Goal: Task Accomplishment & Management: Manage account settings

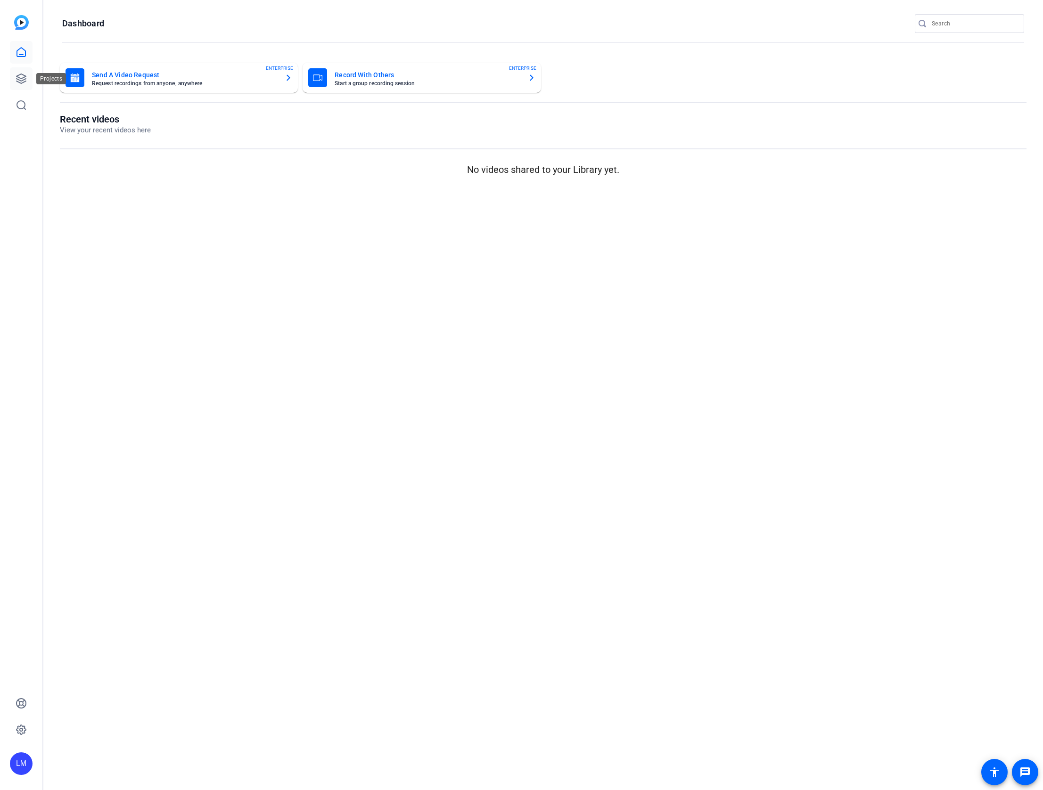
click at [21, 78] on icon at bounding box center [21, 78] width 11 height 11
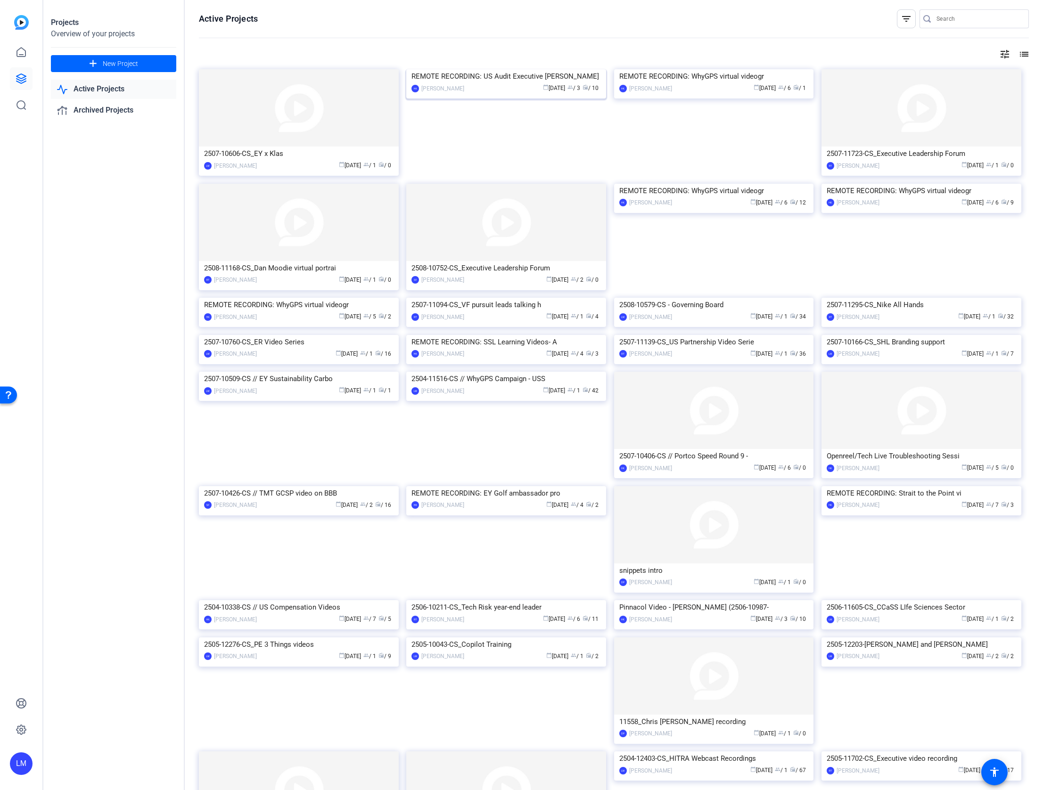
click at [510, 83] on div "REMOTE RECORDING: US Audit Executive [PERSON_NAME]" at bounding box center [505, 76] width 189 height 14
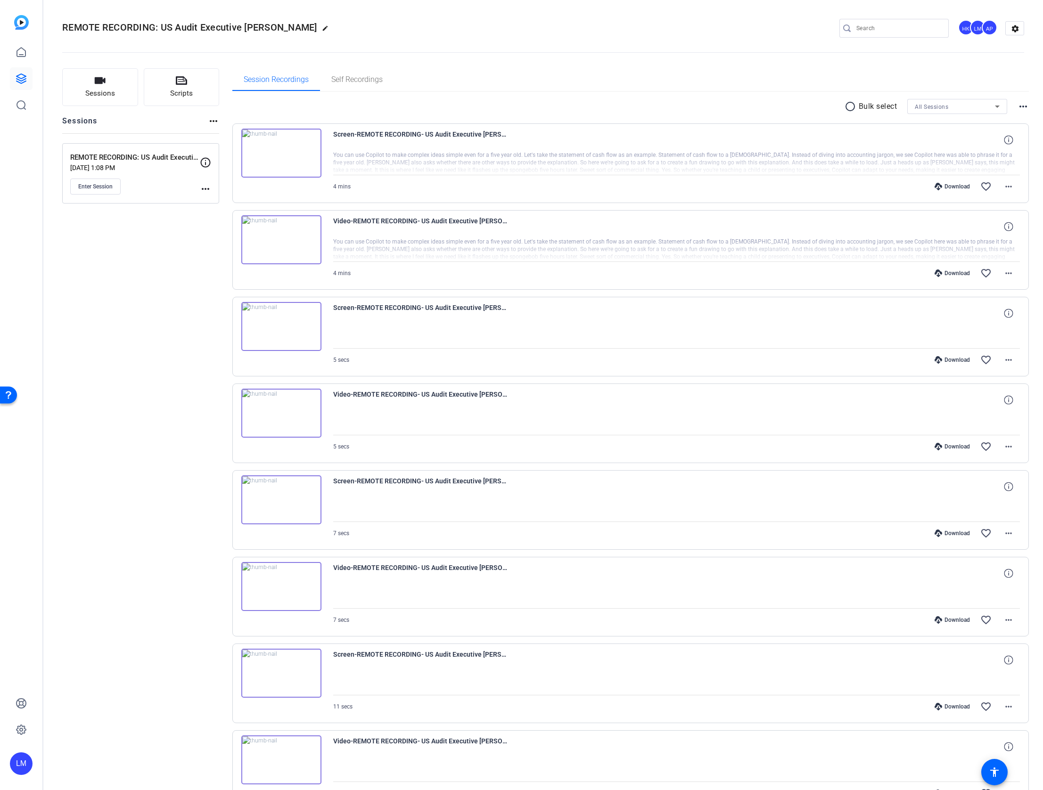
click at [203, 188] on mat-icon "more_horiz" at bounding box center [205, 188] width 11 height 11
click at [218, 199] on span "Edit Session" at bounding box center [228, 202] width 43 height 11
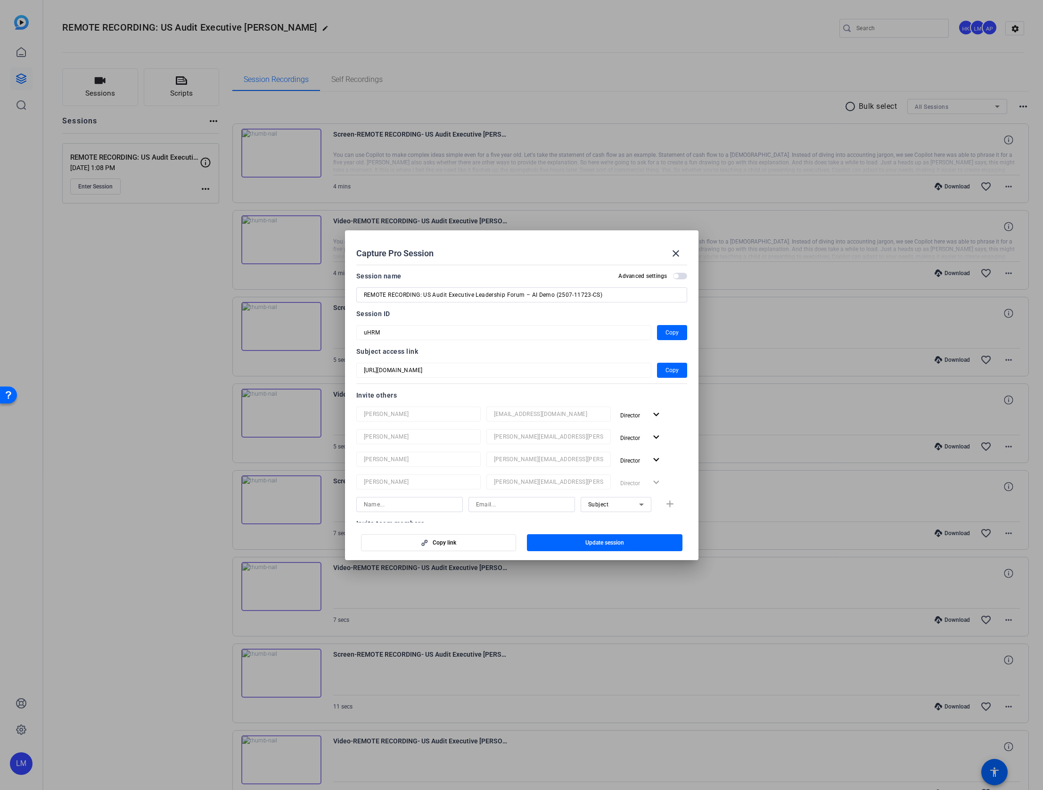
click at [127, 416] on div at bounding box center [521, 395] width 1043 height 790
